Goal: Information Seeking & Learning: Stay updated

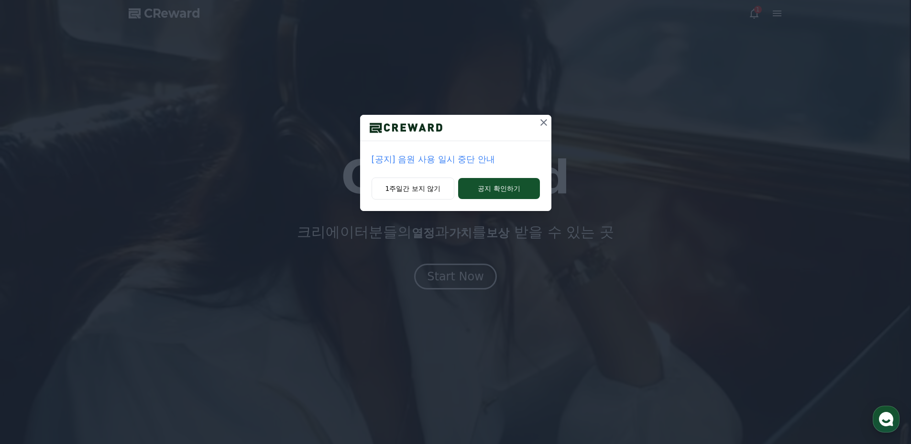
click at [451, 159] on p "[공지] 음원 사용 일시 중단 안내" at bounding box center [456, 159] width 168 height 13
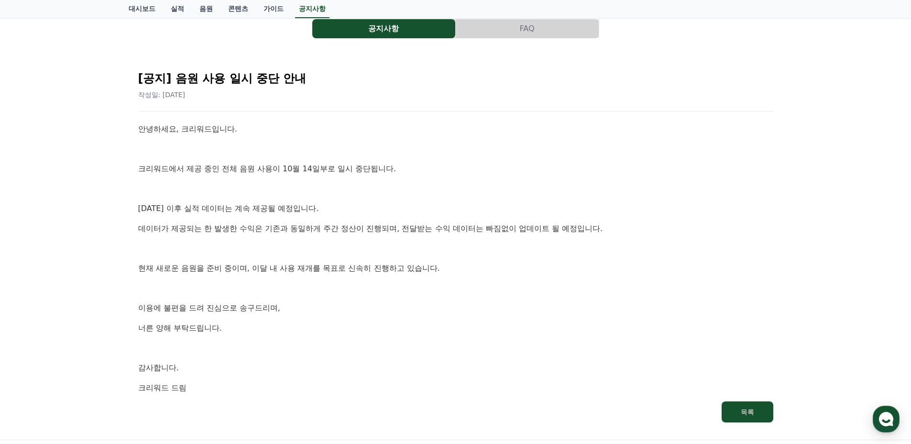
scroll to position [64, 0]
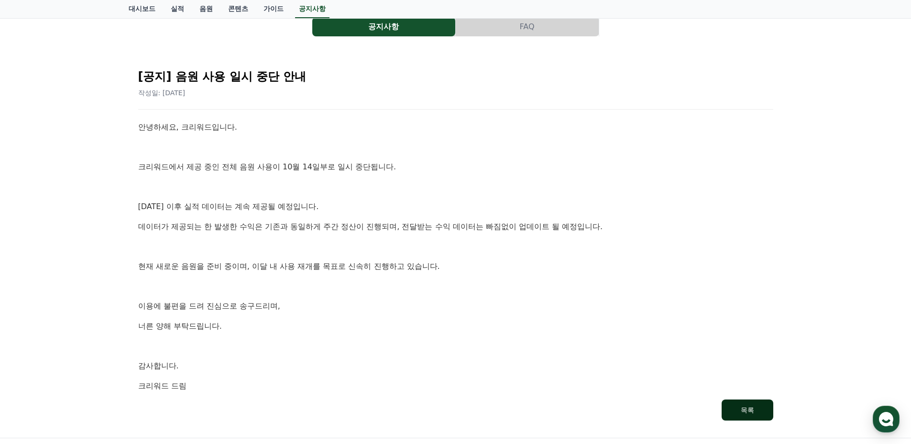
click at [739, 411] on button "목록" at bounding box center [748, 409] width 52 height 21
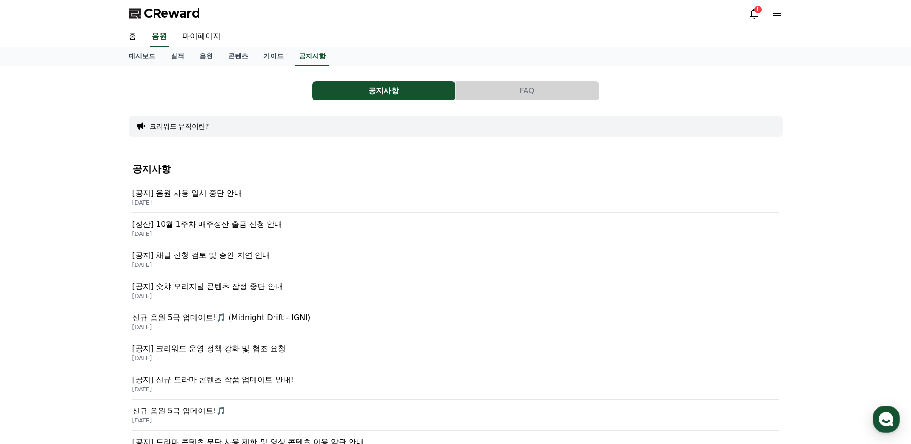
click at [762, 11] on div "1" at bounding box center [766, 13] width 34 height 11
click at [757, 11] on div "1" at bounding box center [758, 10] width 8 height 8
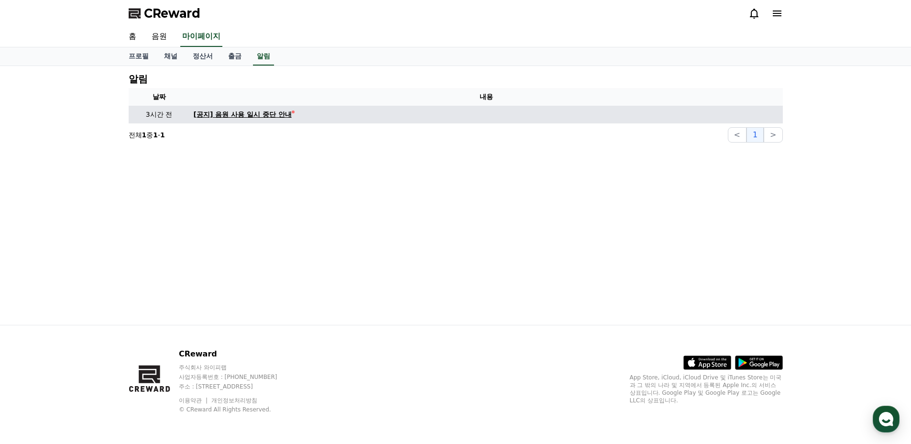
click at [243, 113] on div "[공지] 음원 사용 일시 중단 안내" at bounding box center [243, 115] width 98 height 10
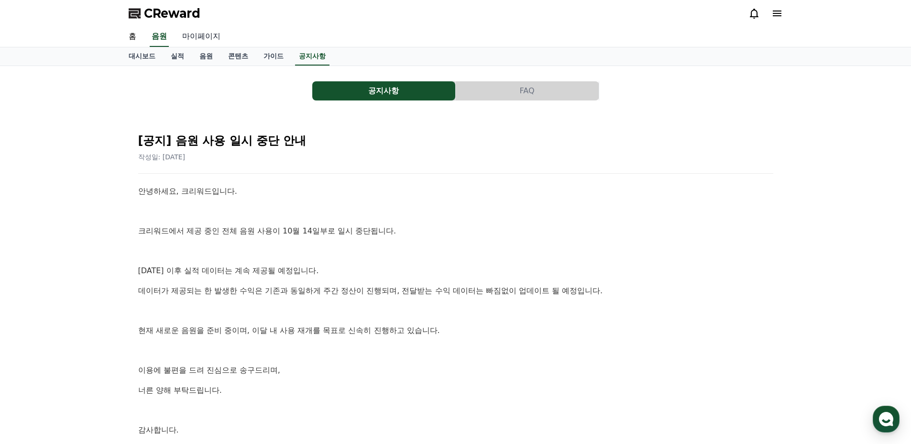
click at [192, 34] on link "마이페이지" at bounding box center [202, 37] width 54 height 20
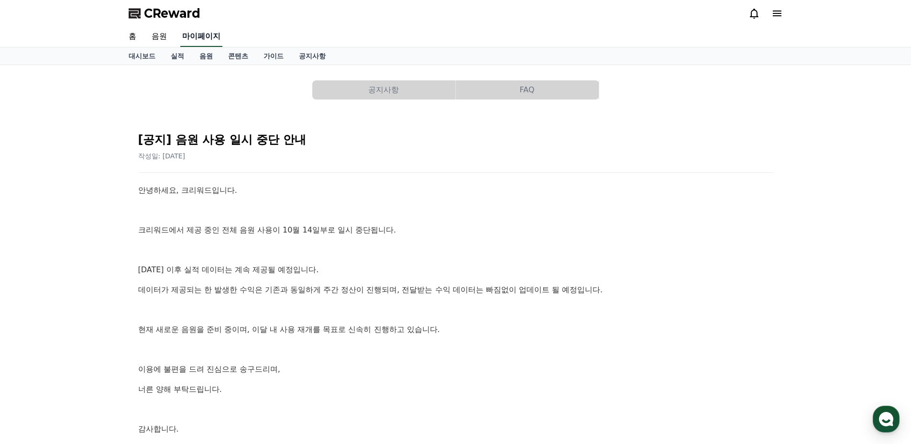
select select "**********"
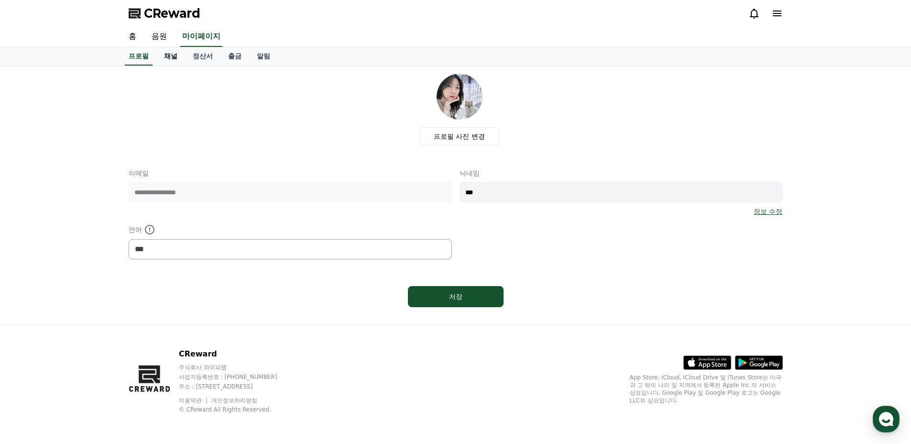
click at [169, 58] on link "채널" at bounding box center [170, 56] width 29 height 18
